Goal: Task Accomplishment & Management: Use online tool/utility

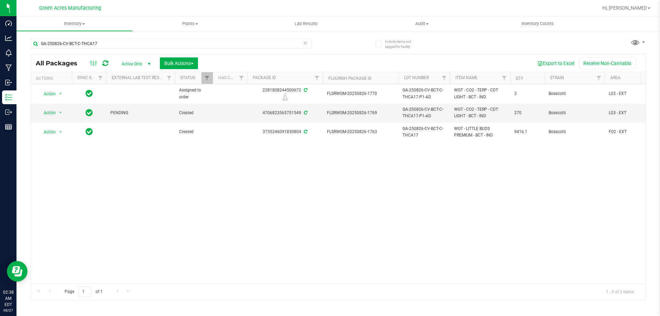
click at [377, 169] on div "Action Action Edit attributes Global inventory Locate package Package audit log…" at bounding box center [338, 183] width 615 height 199
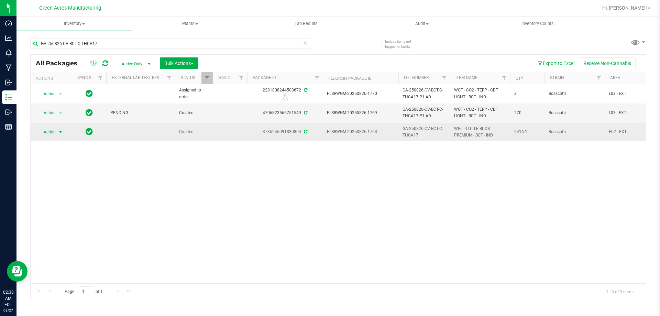
click at [47, 130] on span "Action" at bounding box center [46, 132] width 19 height 10
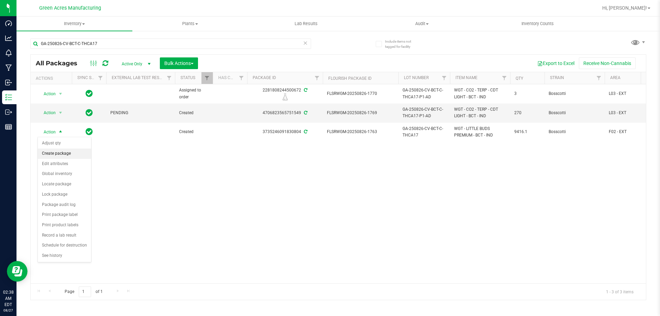
click at [69, 150] on li "Create package" at bounding box center [64, 154] width 53 height 10
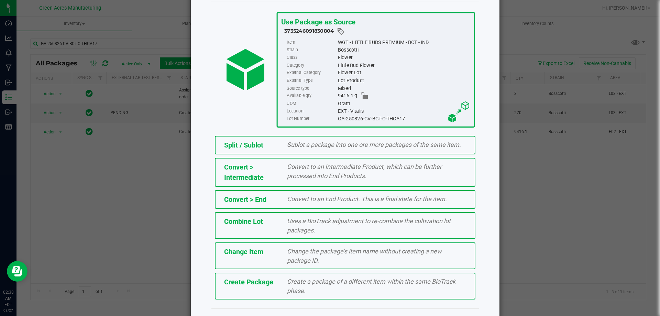
scroll to position [50, 0]
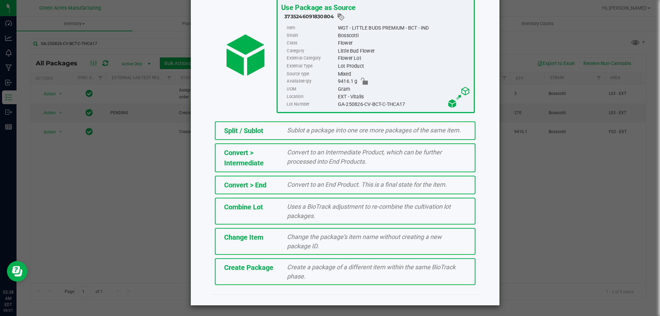
click at [256, 260] on div "Create Package Create a package of a different item within the same BioTrack ph…" at bounding box center [345, 271] width 261 height 27
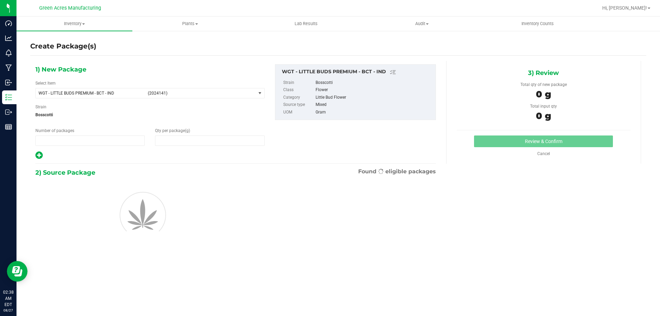
type input "1"
type input "0.0000"
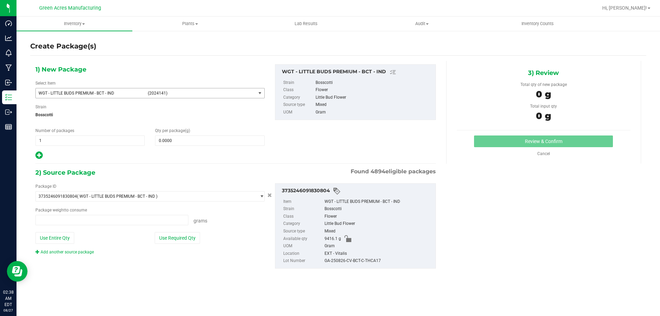
type input "0.0000 g"
click at [144, 92] on span "WGT - LITTLE BUDS PREMIUM - BCT - IND (2024141)" at bounding box center [146, 93] width 220 height 10
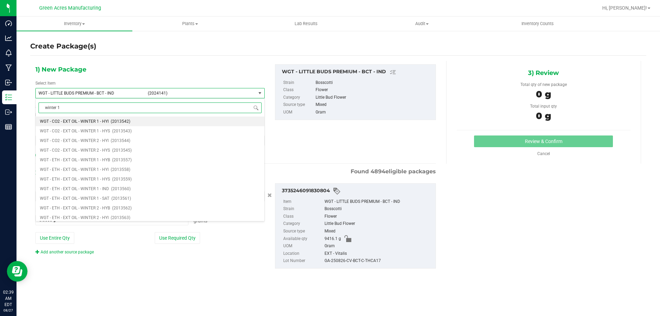
type input "winter 1"
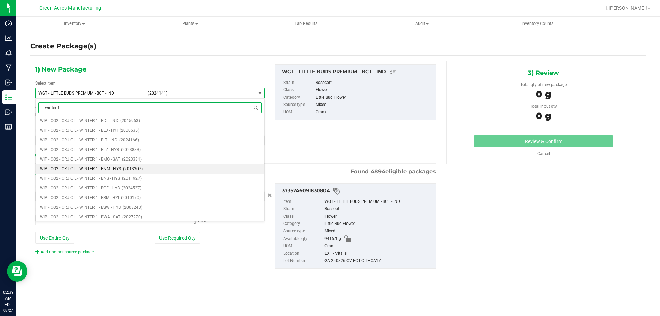
scroll to position [309, 0]
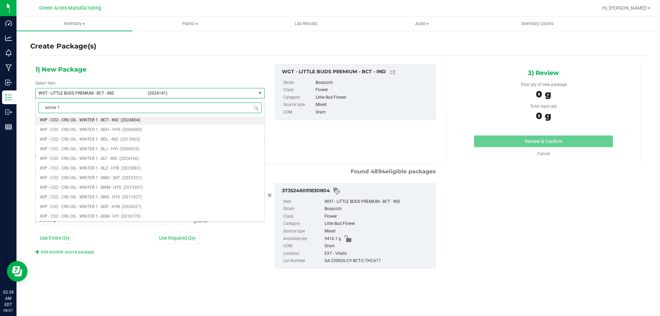
click at [107, 122] on span "WIP - CO2 - CRU OIL - WINTER 1 - BCT - IND" at bounding box center [79, 120] width 79 height 5
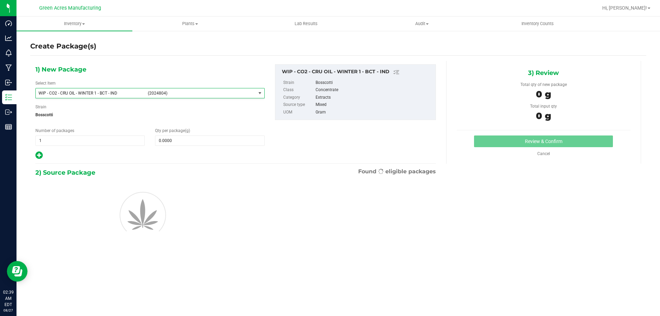
type input "0.0000"
click at [176, 138] on span at bounding box center [209, 140] width 109 height 10
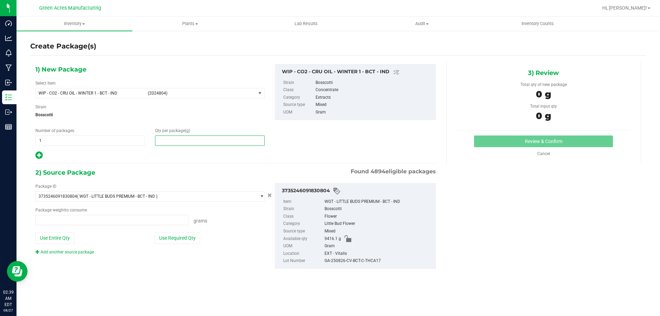
type input "0.0000 g"
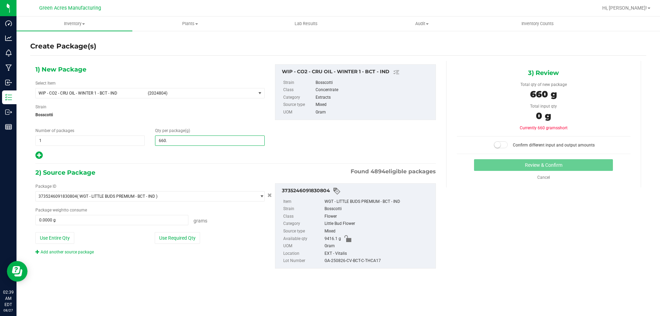
type input "660.4"
click at [184, 240] on button "Use Required Qty" at bounding box center [177, 238] width 45 height 12
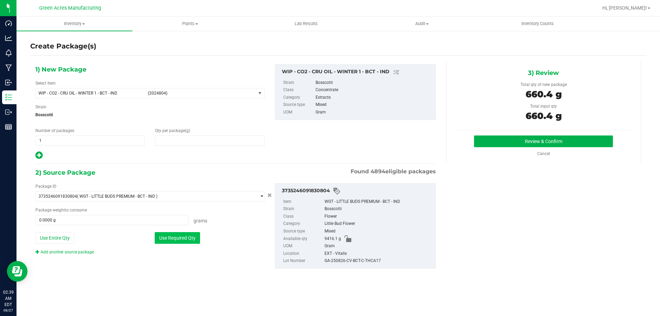
type input "660.4000"
type input "660.4000 g"
click at [545, 139] on button "Review & Confirm" at bounding box center [543, 141] width 139 height 12
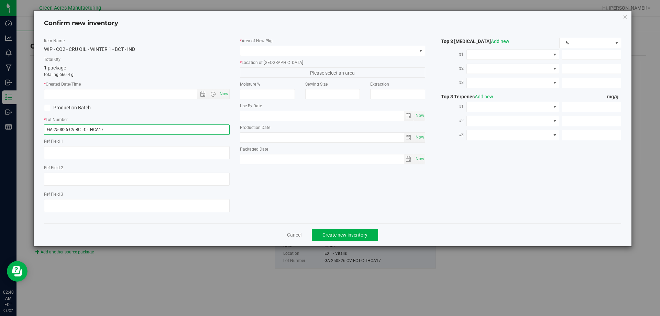
click at [212, 128] on input "GA-250826-CV-BCT-C-THCA17" at bounding box center [137, 129] width 186 height 10
type input "GA-250826-CV-BCT-C-THCA17-P2-3"
click at [227, 95] on span "Now" at bounding box center [224, 94] width 12 height 10
type input "8/27/2025 2:40 AM"
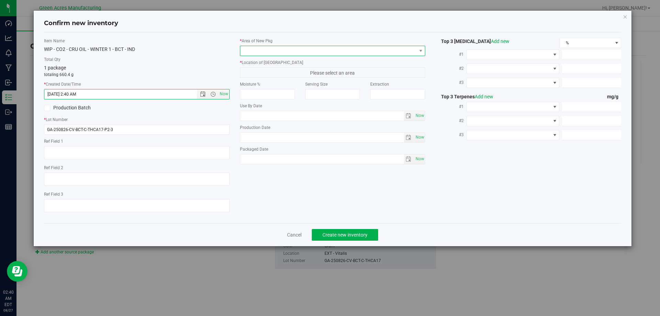
click at [264, 51] on span at bounding box center [328, 51] width 176 height 10
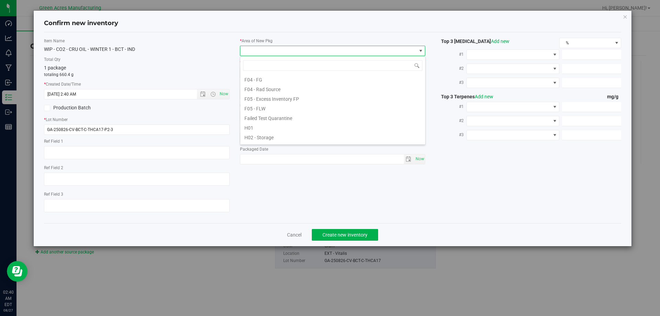
scroll to position [103, 0]
click at [269, 130] on li "L03 - EXT" at bounding box center [332, 130] width 185 height 10
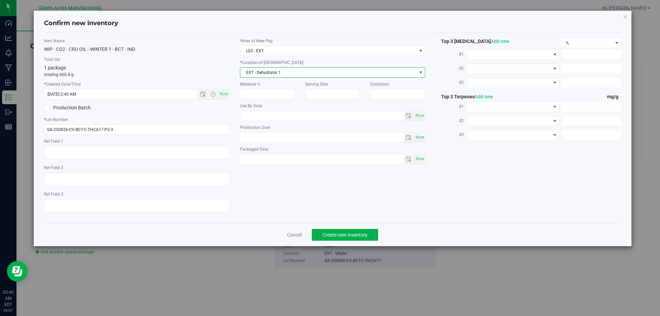
click at [293, 75] on span "EXT - Dehydrator 1" at bounding box center [328, 73] width 176 height 10
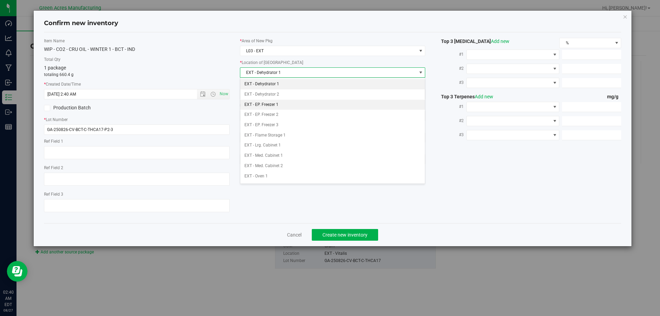
click at [287, 106] on li "EXT - EP. Freezer 1" at bounding box center [332, 105] width 185 height 10
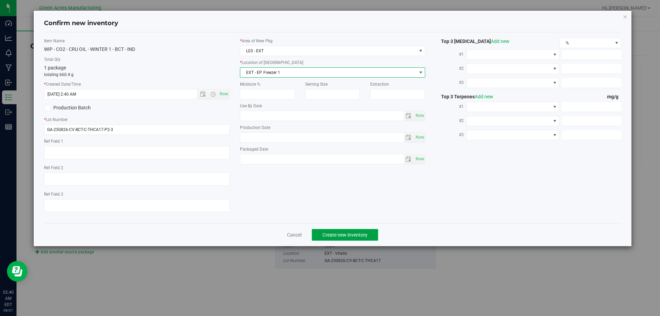
click at [341, 234] on span "Create new inventory" at bounding box center [344, 235] width 45 height 6
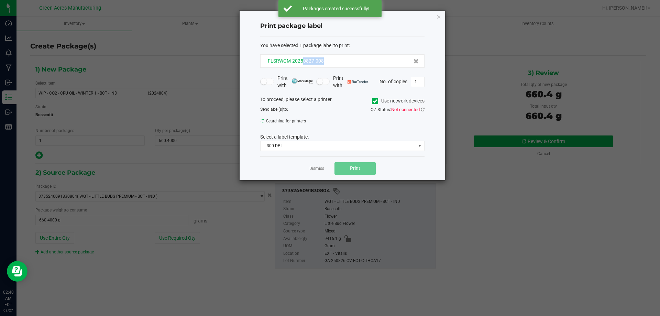
drag, startPoint x: 323, startPoint y: 61, endPoint x: 302, endPoint y: 61, distance: 21.3
click at [302, 61] on div "FLSRWGM-20250827-008" at bounding box center [342, 60] width 153 height 7
copy span "0827-008"
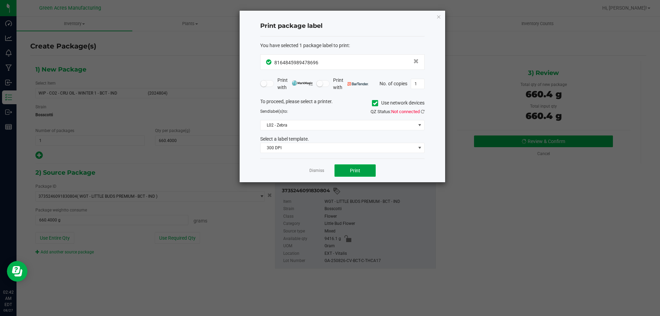
click at [351, 167] on button "Print" at bounding box center [354, 170] width 41 height 12
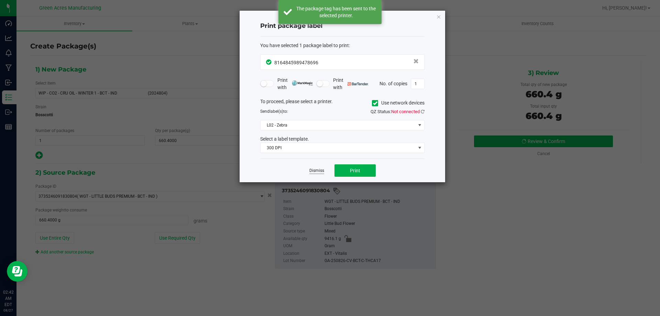
click at [312, 172] on link "Dismiss" at bounding box center [316, 171] width 15 height 6
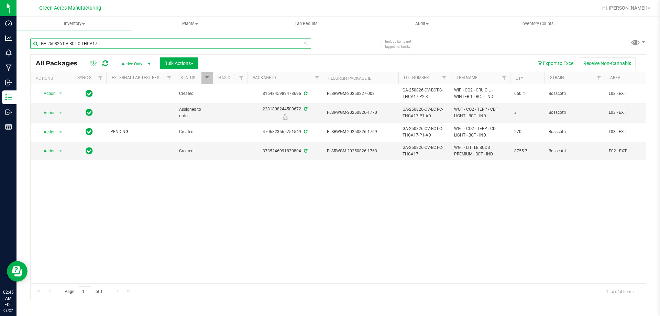
click at [178, 40] on input "GA-250826-CV-BCT-C-THCA17" at bounding box center [170, 44] width 281 height 10
click at [176, 44] on input "GA-250826-CV-BCT-C-THCA17" at bounding box center [170, 44] width 281 height 10
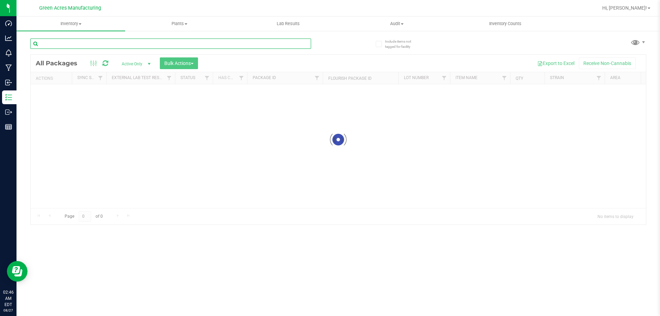
click at [131, 41] on input "text" at bounding box center [170, 44] width 281 height 10
click at [131, 121] on div at bounding box center [338, 140] width 615 height 170
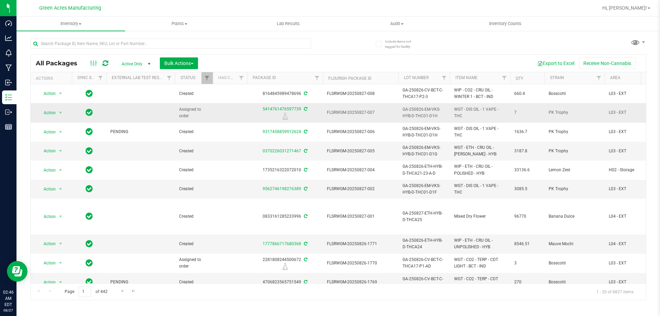
click at [434, 116] on span "GA-250826-EM-VKS-HYB-D-THC01-D1H" at bounding box center [424, 112] width 43 height 13
drag, startPoint x: 443, startPoint y: 111, endPoint x: 460, endPoint y: 111, distance: 16.5
click at [444, 111] on input "GA-250826-EM-VKS-HYB-D-THC01-D1H" at bounding box center [422, 112] width 49 height 11
type input "GA-250826-EM-VKS-HYB-D-THC01-D1A-H"
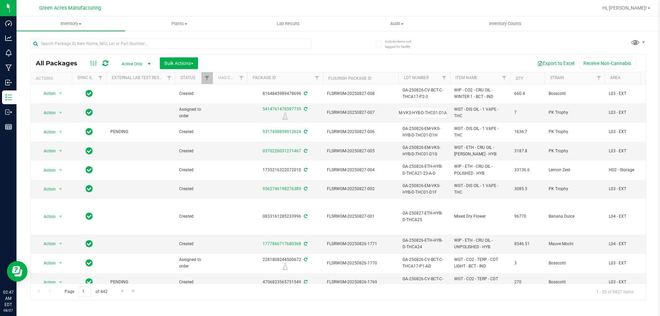
scroll to position [0, 29]
click at [484, 114] on div "All Packages Active Only Active Only Lab Samples Locked All External Internal B…" at bounding box center [338, 177] width 616 height 246
click at [49, 114] on span "Action" at bounding box center [46, 113] width 19 height 10
click at [73, 166] on li "Print package label" at bounding box center [60, 165] width 44 height 10
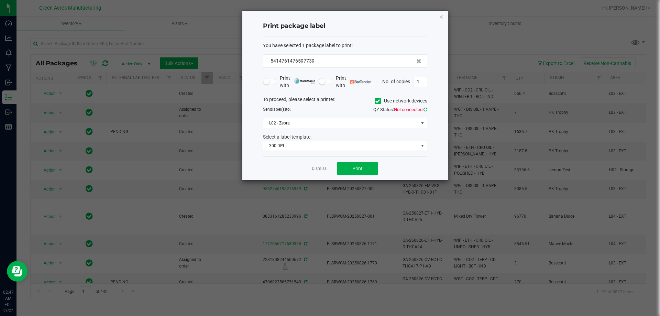
click at [427, 109] on icon at bounding box center [426, 109] width 4 height 4
click at [347, 170] on button "Print" at bounding box center [357, 168] width 41 height 12
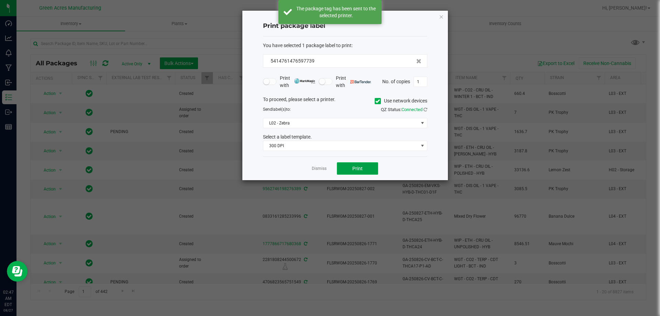
click at [347, 170] on button "Print" at bounding box center [357, 168] width 41 height 12
click at [321, 170] on link "Dismiss" at bounding box center [319, 169] width 15 height 6
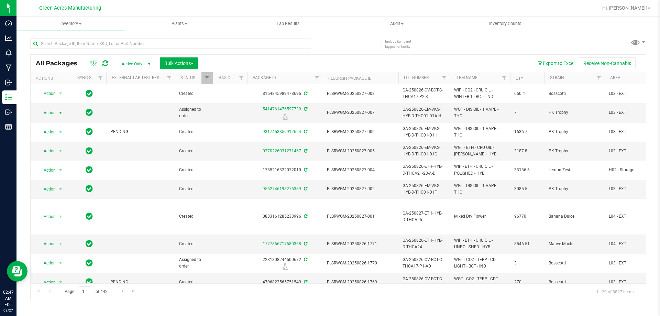
click at [585, 37] on div "All Packages Active Only Active Only Lab Samples Locked All External Internal B…" at bounding box center [338, 166] width 616 height 268
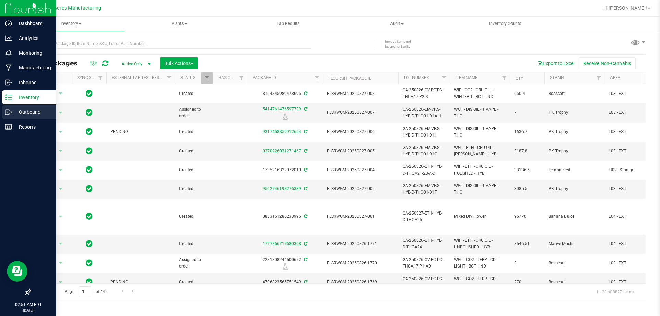
click at [7, 111] on icon at bounding box center [8, 112] width 7 height 7
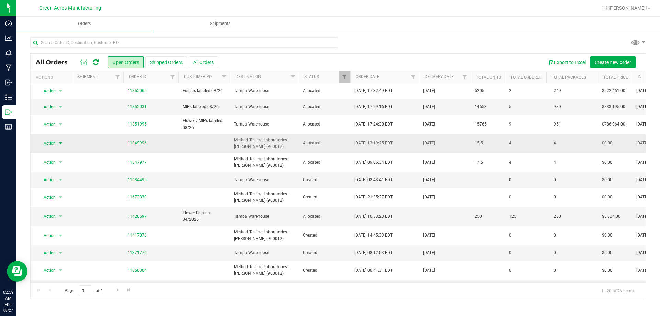
click at [50, 144] on span "Action" at bounding box center [46, 144] width 19 height 10
click at [65, 174] on li "Edit order" at bounding box center [64, 175] width 52 height 10
